Goal: Use online tool/utility: Utilize a website feature to perform a specific function

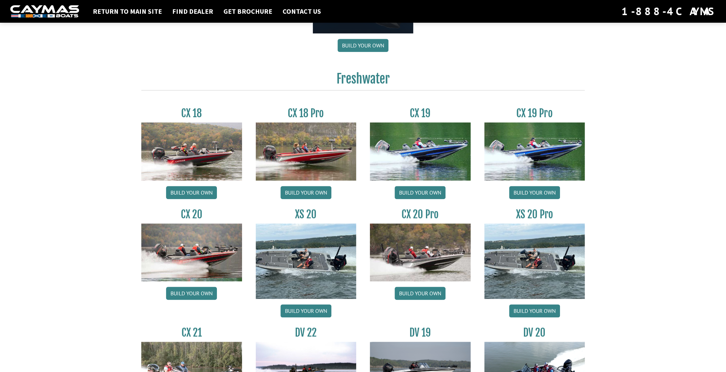
scroll to position [516, 0]
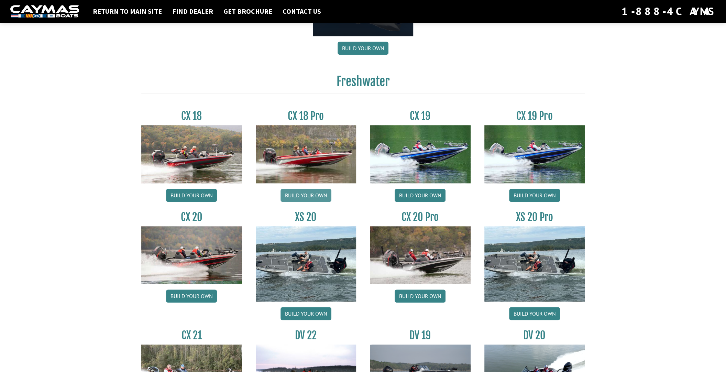
click at [295, 196] on link "Build your own" at bounding box center [305, 195] width 51 height 13
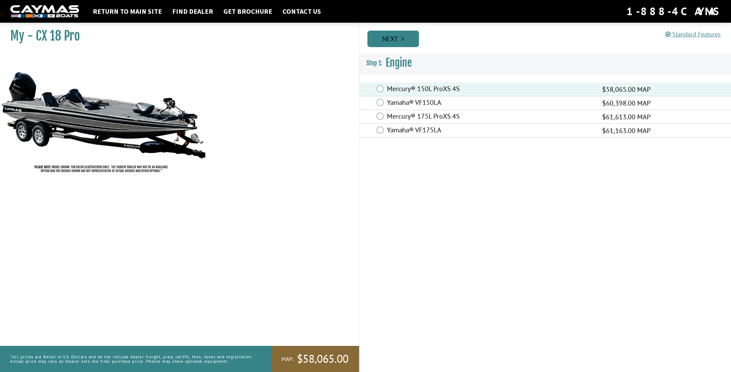
click at [405, 36] on link "Next" at bounding box center [393, 39] width 52 height 16
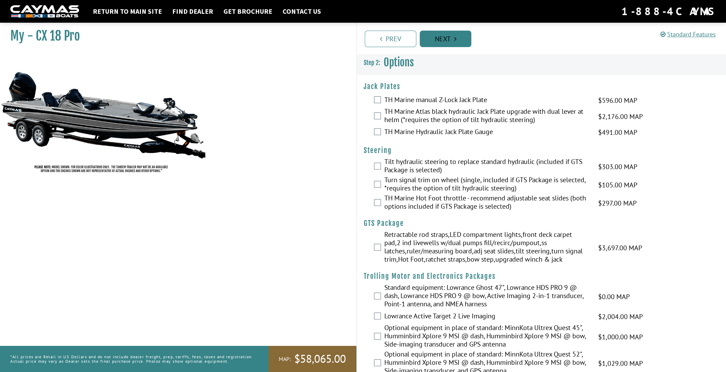
click at [466, 38] on link "Next" at bounding box center [446, 39] width 52 height 16
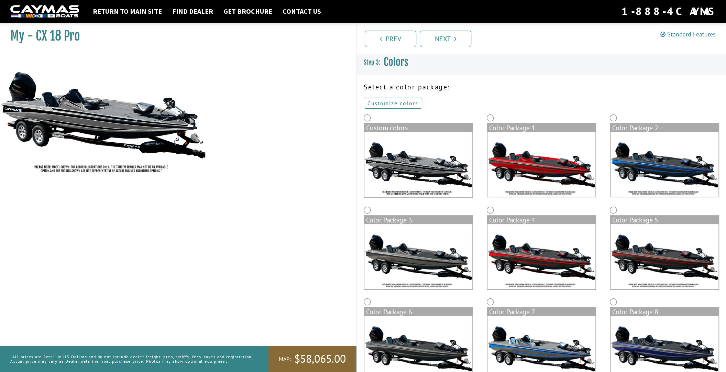
click at [406, 103] on link "Customize colors" at bounding box center [393, 103] width 58 height 11
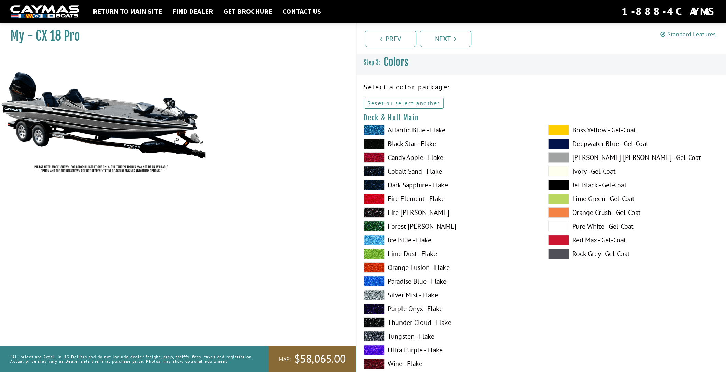
click at [383, 255] on span at bounding box center [374, 253] width 21 height 10
click at [561, 198] on span at bounding box center [558, 198] width 21 height 10
click at [379, 350] on span at bounding box center [374, 350] width 21 height 10
click at [370, 197] on span at bounding box center [374, 198] width 21 height 10
click at [381, 241] on span at bounding box center [374, 240] width 21 height 10
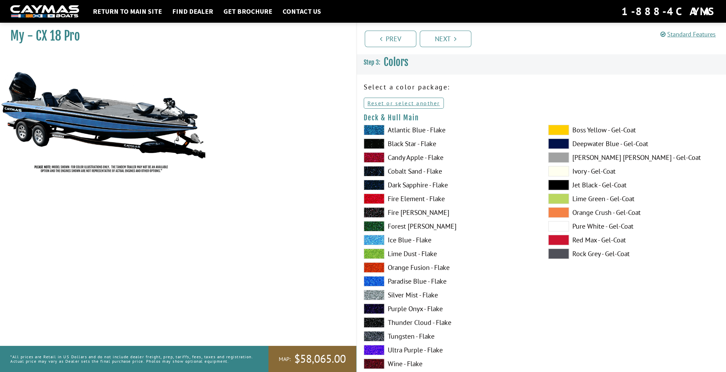
click at [373, 255] on span at bounding box center [374, 253] width 21 height 10
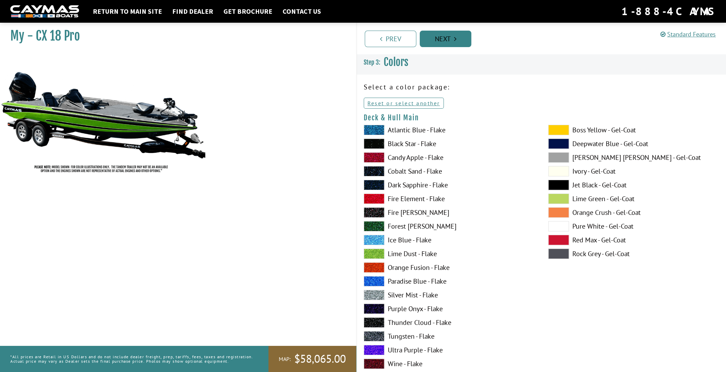
click at [445, 37] on link "Next" at bounding box center [446, 39] width 52 height 16
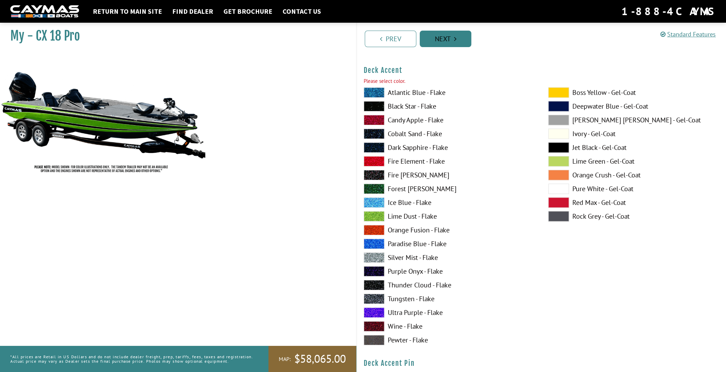
scroll to position [339, 0]
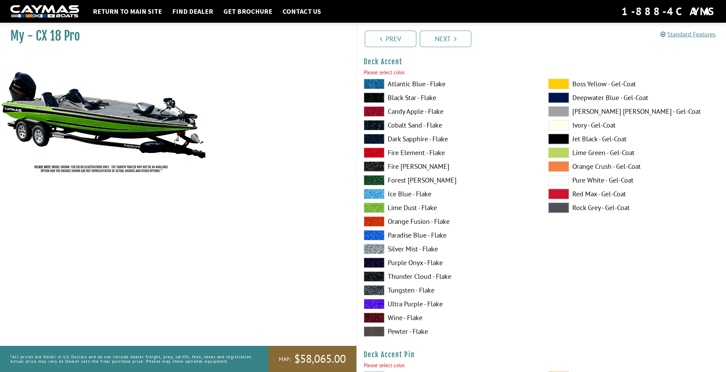
click at [371, 195] on span at bounding box center [374, 194] width 21 height 10
click at [440, 38] on link "Next" at bounding box center [446, 39] width 52 height 16
click at [377, 194] on span at bounding box center [374, 194] width 21 height 10
click at [369, 81] on span at bounding box center [374, 84] width 21 height 10
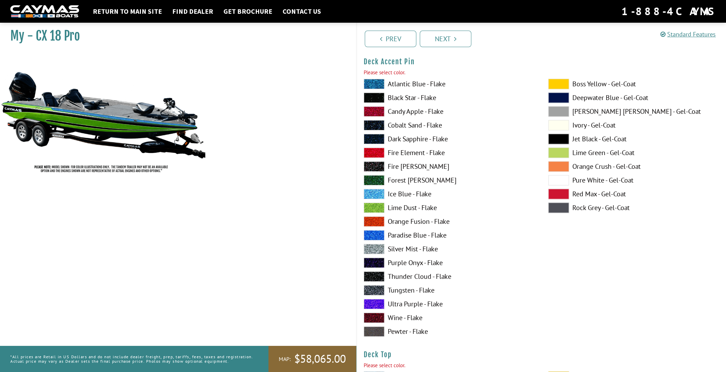
click at [373, 191] on span at bounding box center [374, 194] width 21 height 10
click at [453, 43] on link "Next" at bounding box center [446, 39] width 52 height 16
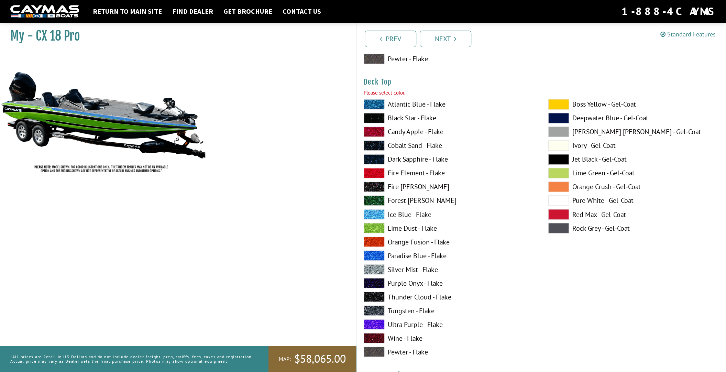
scroll to position [905, 0]
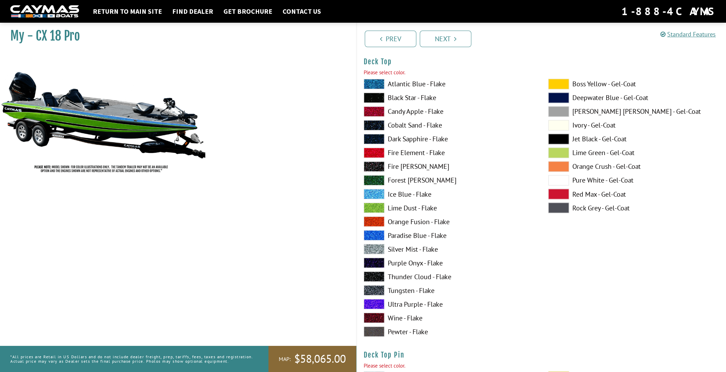
click at [379, 83] on span at bounding box center [374, 84] width 21 height 10
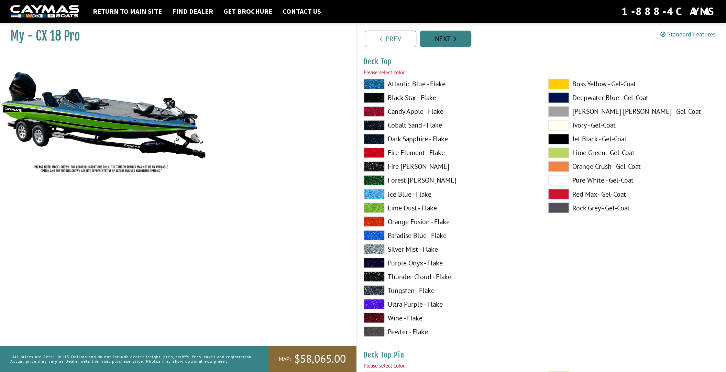
click at [451, 38] on link "Next" at bounding box center [446, 39] width 52 height 16
